Goal: Task Accomplishment & Management: Manage account settings

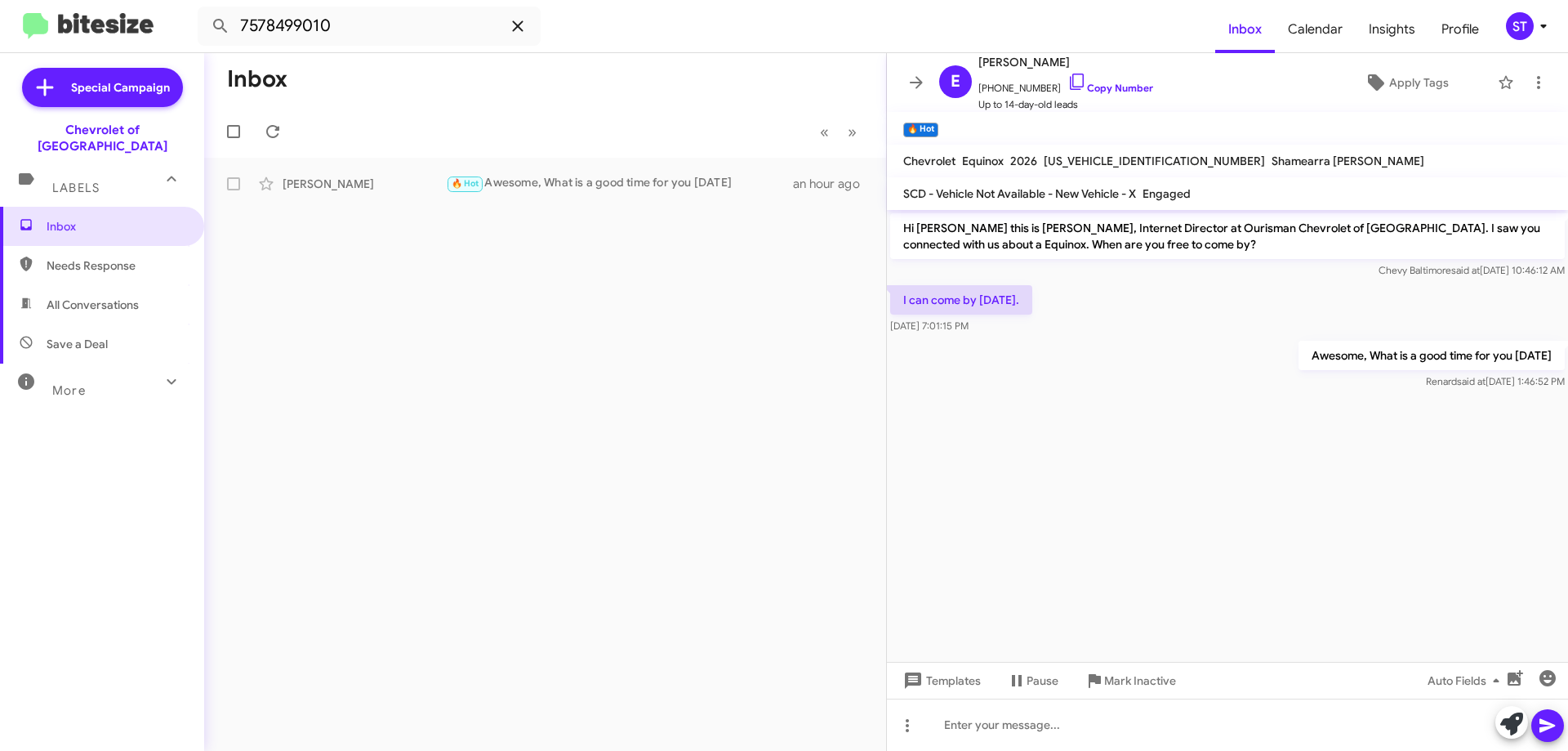
click at [519, 20] on icon at bounding box center [518, 26] width 20 height 20
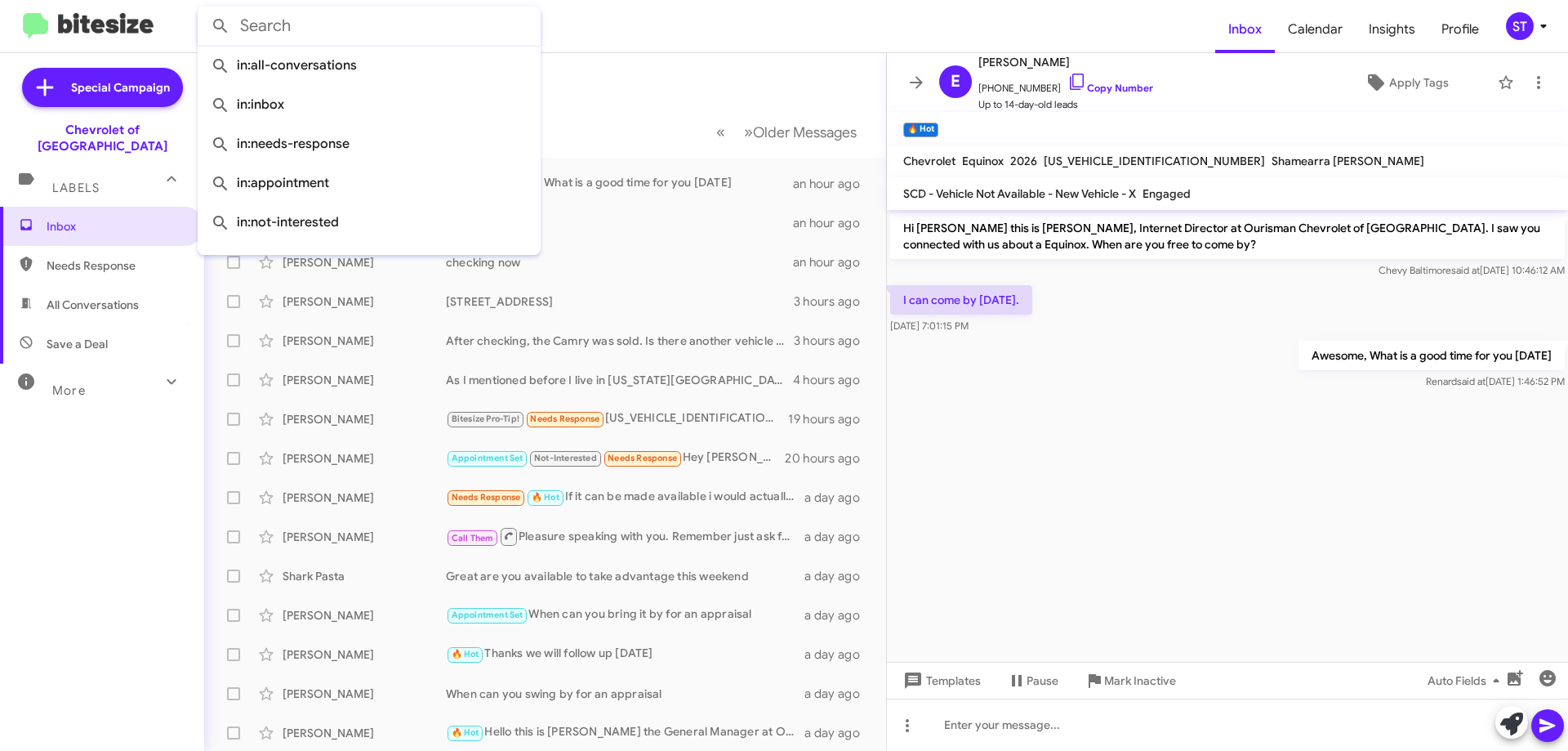
click at [681, 77] on mat-toolbar-row "Inbox" at bounding box center [545, 79] width 682 height 52
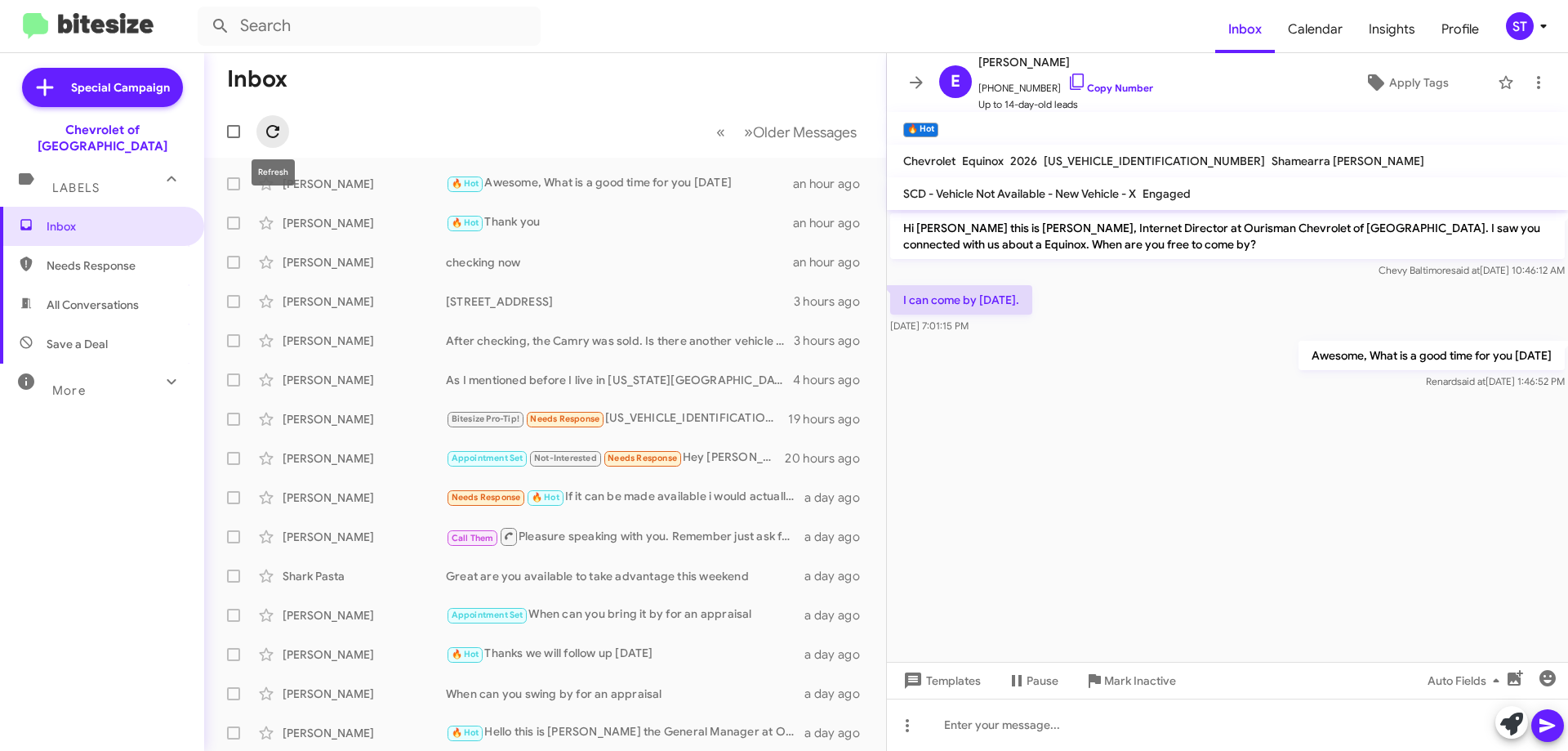
click at [260, 136] on span at bounding box center [273, 131] width 33 height 20
click at [270, 130] on icon at bounding box center [273, 131] width 20 height 20
click at [271, 139] on icon at bounding box center [273, 131] width 20 height 20
click at [607, 226] on div "🔥 Hot Thank you" at bounding box center [626, 223] width 362 height 19
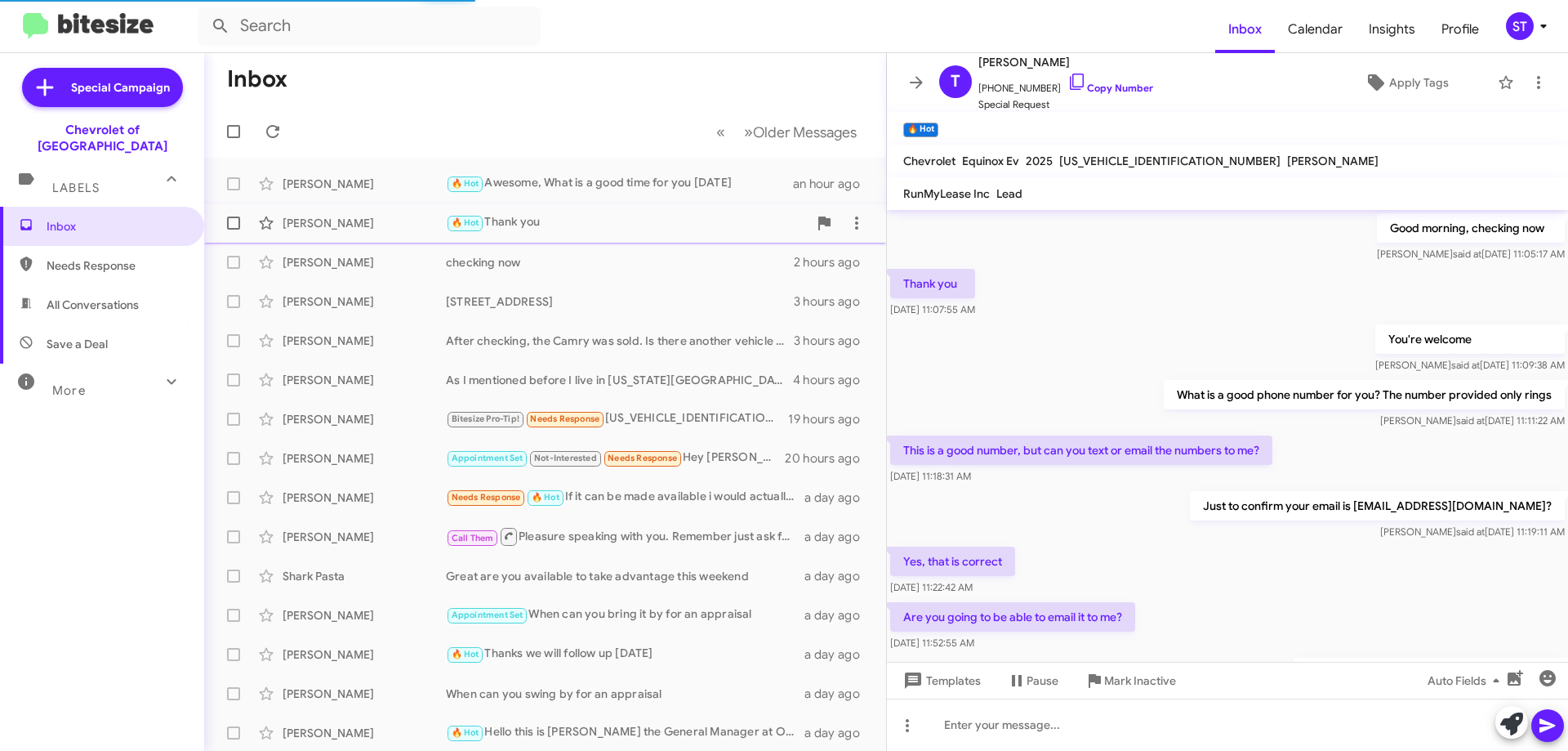
scroll to position [790, 0]
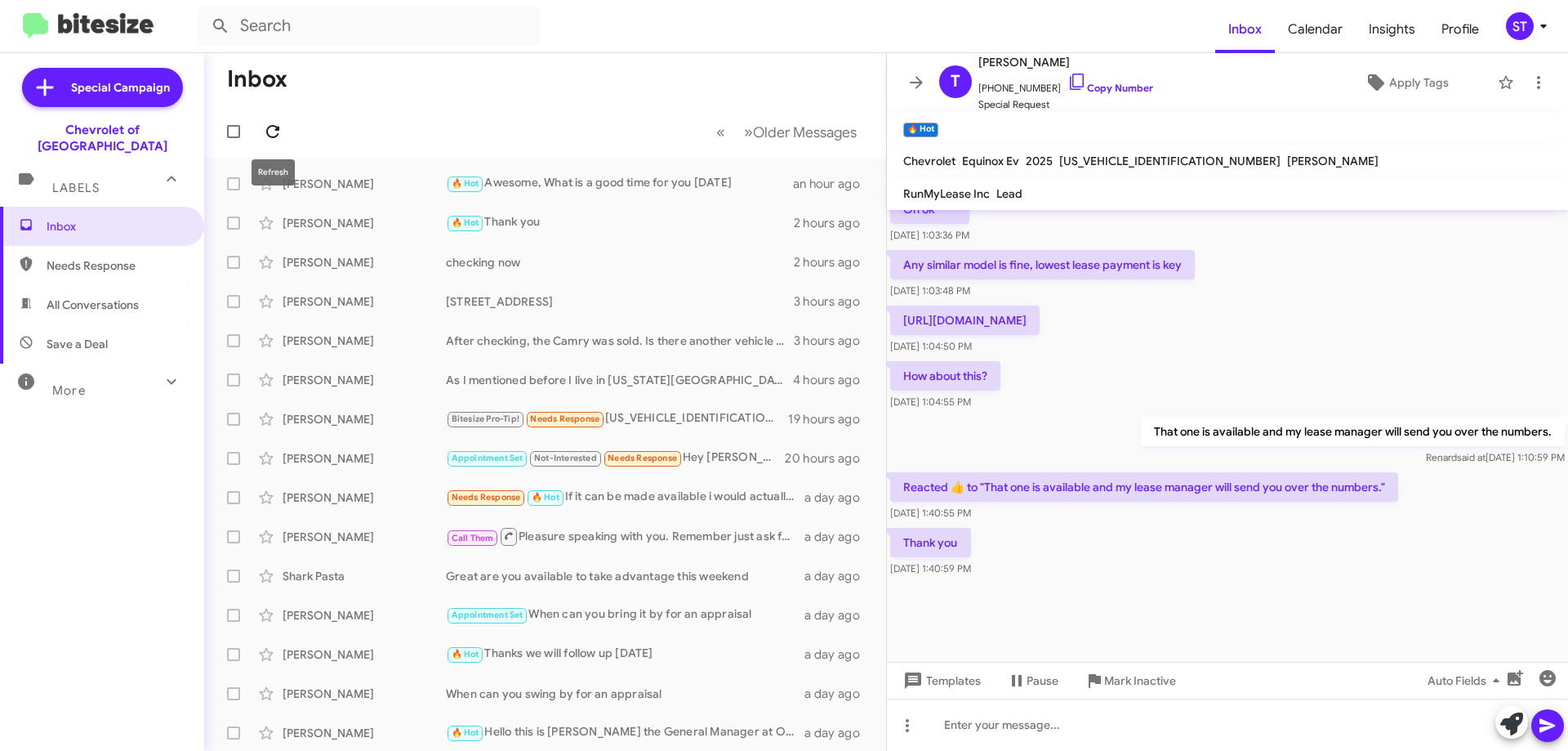
click at [268, 139] on icon at bounding box center [273, 131] width 20 height 20
click at [279, 124] on icon at bounding box center [273, 131] width 20 height 20
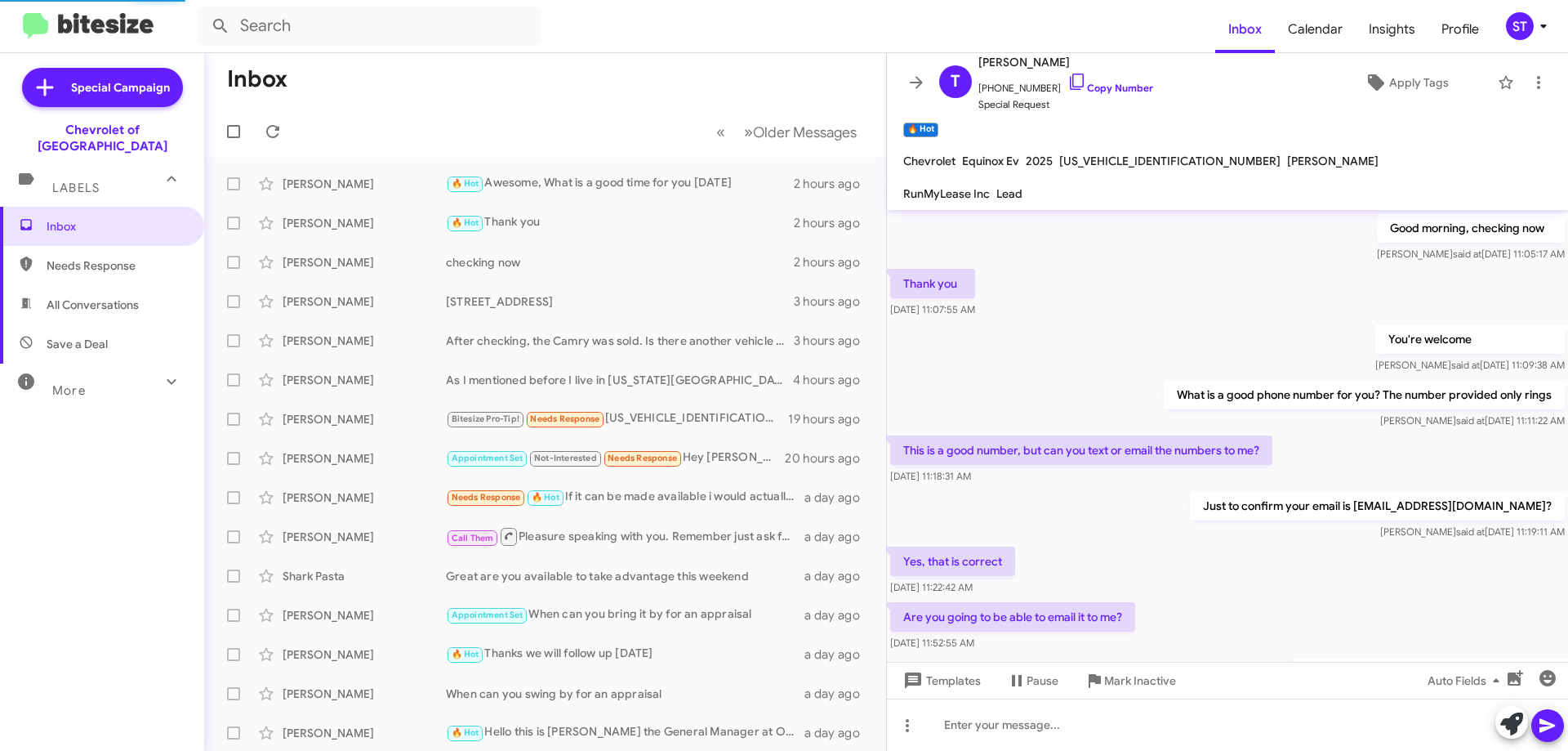
scroll to position [82, 0]
